Goal: Ask a question

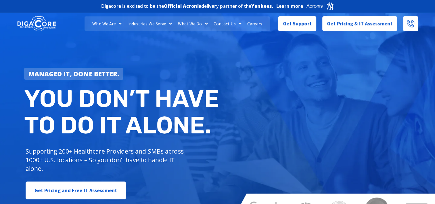
click at [166, 97] on h2 "You don’t have to do IT alone." at bounding box center [123, 111] width 198 height 53
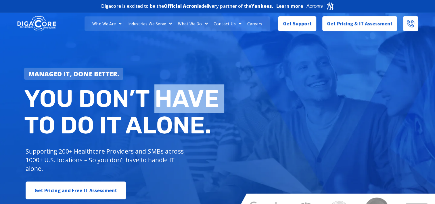
click at [166, 97] on h2 "You don’t have to do IT alone." at bounding box center [123, 111] width 198 height 53
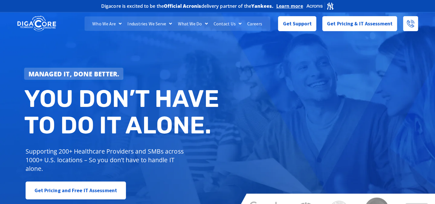
click at [278, 124] on div "Managed IT, done better. You don’t have to do IT alone. Supporting 200+ Healthc…" at bounding box center [217, 116] width 435 height 215
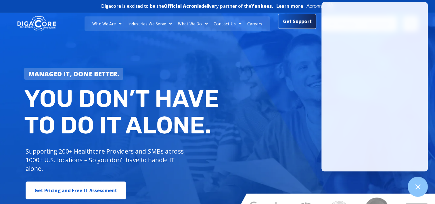
click at [302, 25] on span "Get Support" at bounding box center [297, 22] width 29 height 12
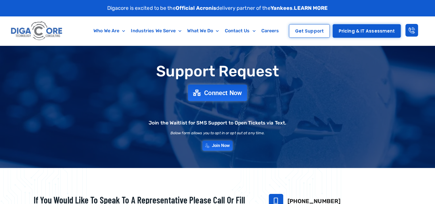
click at [223, 97] on link "Connect Now" at bounding box center [217, 92] width 59 height 16
